Goal: Information Seeking & Learning: Learn about a topic

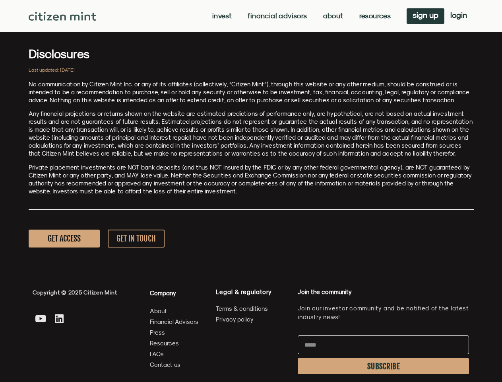
click at [251, 191] on p "Private placement investments are NOT bank deposits (and thus NOT insured by th…" at bounding box center [251, 179] width 445 height 32
